Goal: Task Accomplishment & Management: Manage account settings

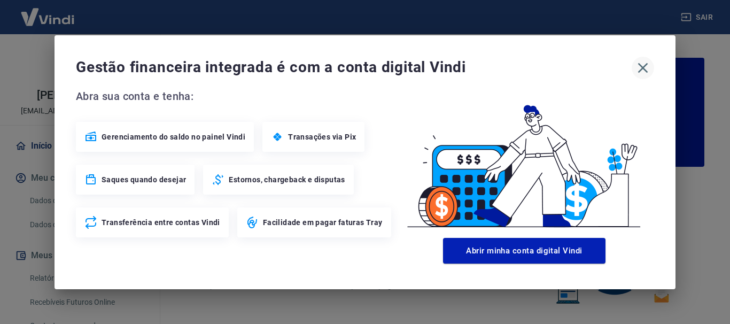
click at [641, 73] on icon "button" at bounding box center [642, 67] width 17 height 17
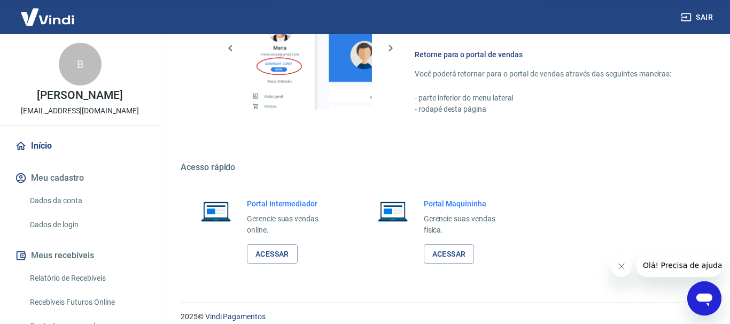
scroll to position [652, 0]
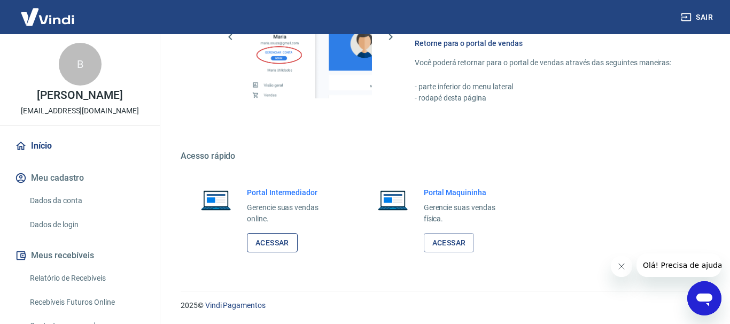
click at [269, 236] on link "Acessar" at bounding box center [272, 243] width 51 height 20
